Goal: Information Seeking & Learning: Learn about a topic

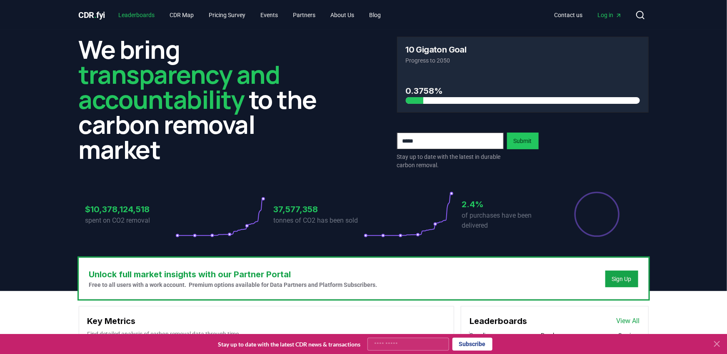
click at [153, 16] on link "Leaderboards" at bounding box center [137, 15] width 50 height 15
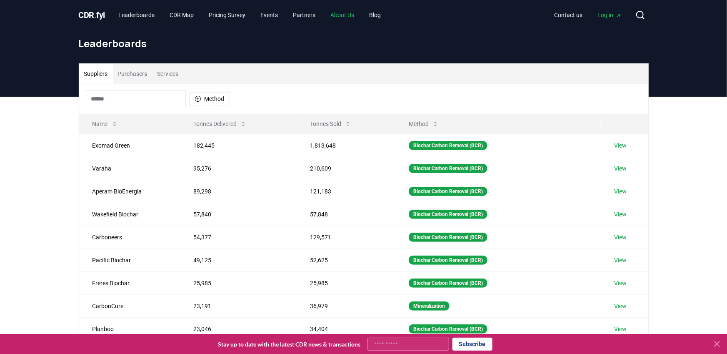
click at [354, 18] on link "About Us" at bounding box center [342, 15] width 37 height 15
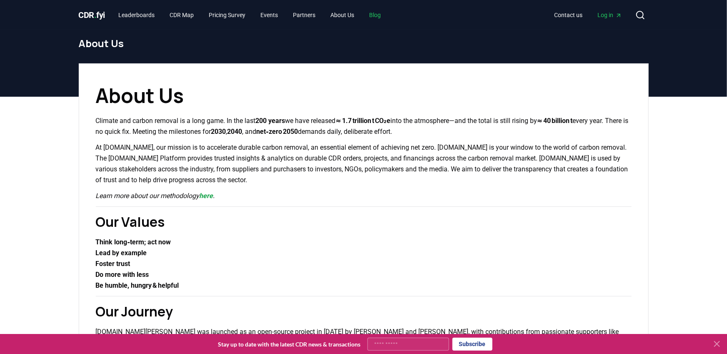
click at [387, 18] on link "Blog" at bounding box center [375, 15] width 25 height 15
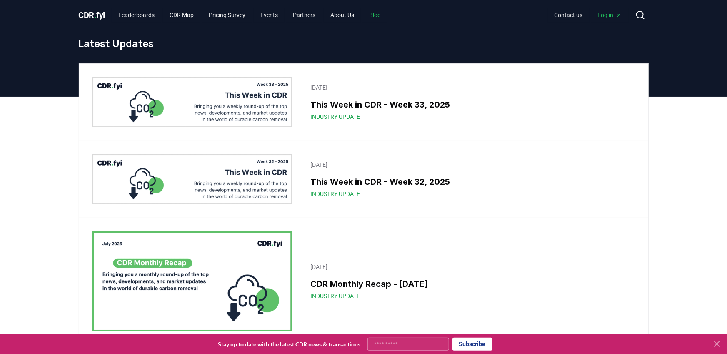
click at [384, 15] on link "Blog" at bounding box center [375, 15] width 25 height 15
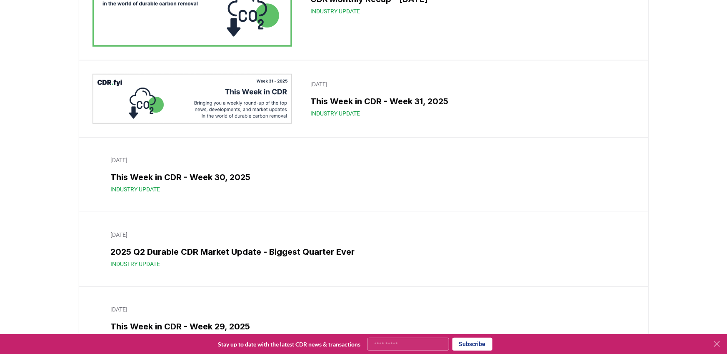
scroll to position [391, 0]
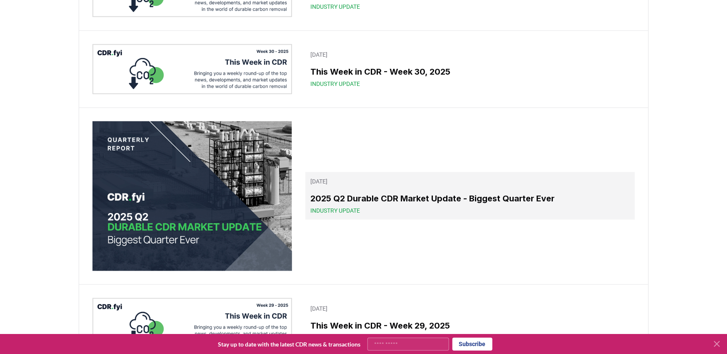
click at [334, 196] on h3 "2025 Q2 Durable CDR Market Update - Biggest Quarter Ever" at bounding box center [470, 198] width 319 height 13
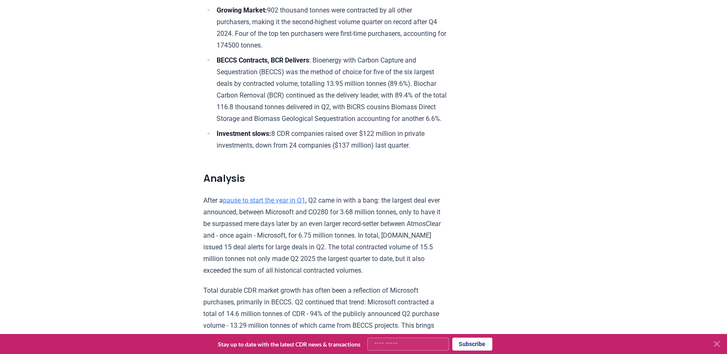
scroll to position [546, 0]
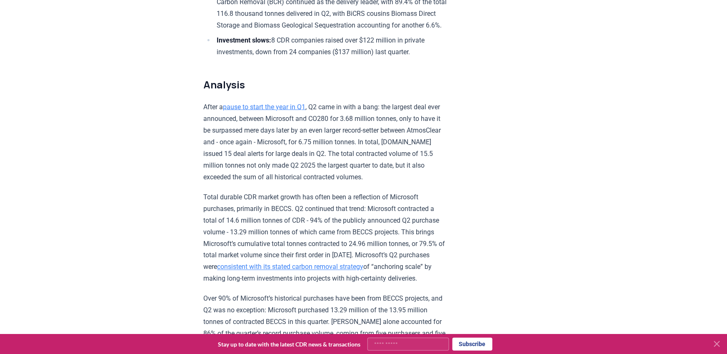
click at [271, 191] on p "Total durable CDR market growth has often been a reflection of Microsoft purcha…" at bounding box center [326, 237] width 244 height 93
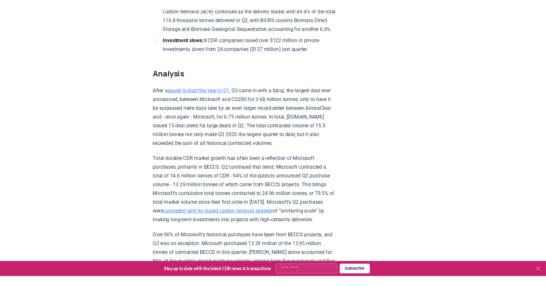
scroll to position [273, 0]
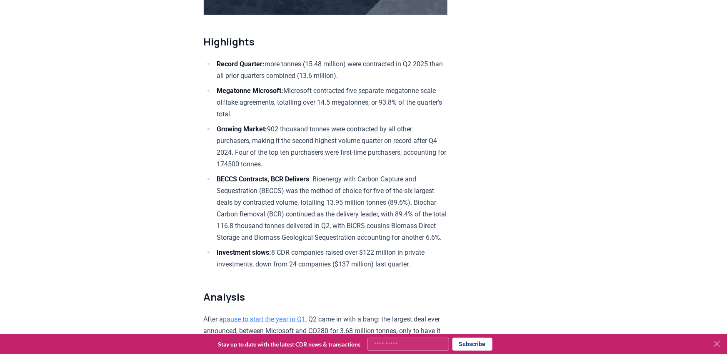
click at [372, 200] on li "BECCS Contracts, BCR Delivers : Bioenergy with Carbon Capture and Sequestration…" at bounding box center [331, 208] width 233 height 70
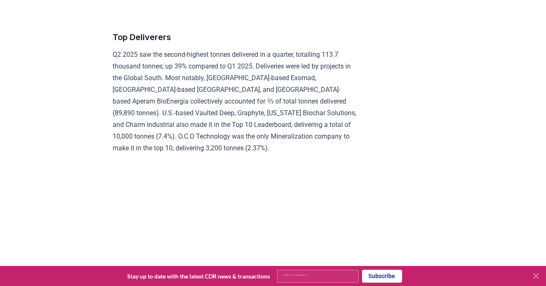
scroll to position [3411, 0]
